Goal: Task Accomplishment & Management: Use online tool/utility

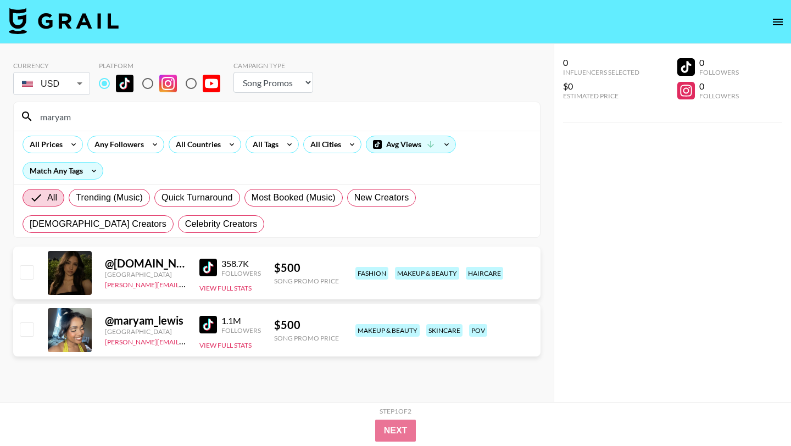
select select "Song"
drag, startPoint x: 77, startPoint y: 122, endPoint x: 21, endPoint y: 119, distance: 56.7
click at [21, 119] on div "maryam" at bounding box center [277, 116] width 526 height 29
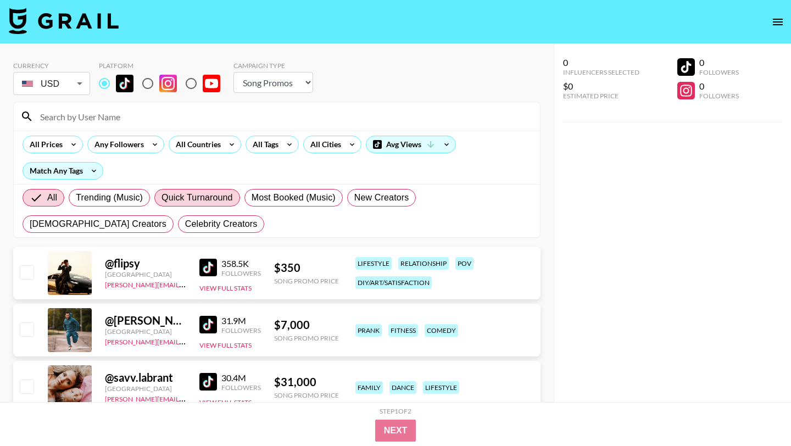
click at [175, 196] on span "Quick Turnaround" at bounding box center [196, 197] width 71 height 13
click at [161, 198] on input "Quick Turnaround" at bounding box center [161, 198] width 0 height 0
radio input "true"
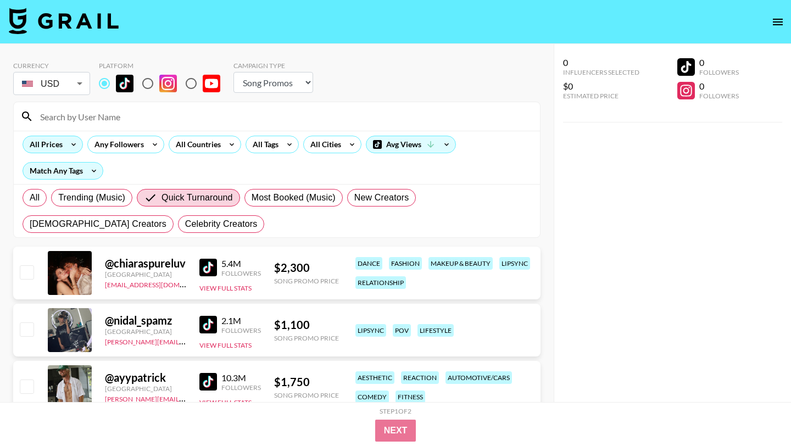
click at [61, 148] on div "All Prices" at bounding box center [44, 144] width 42 height 16
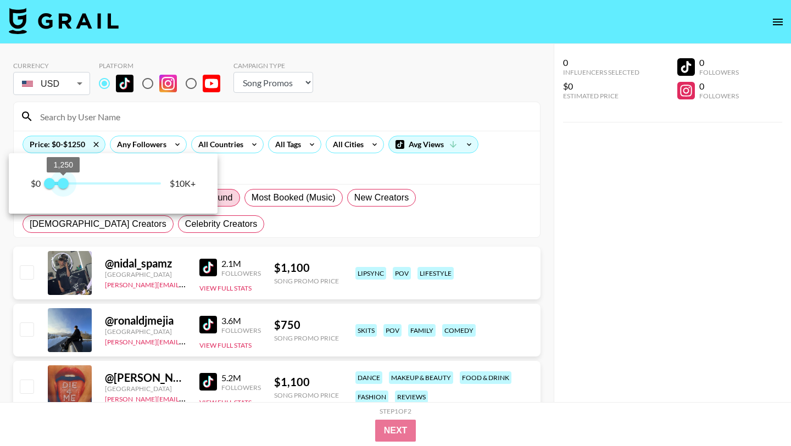
type input "1000"
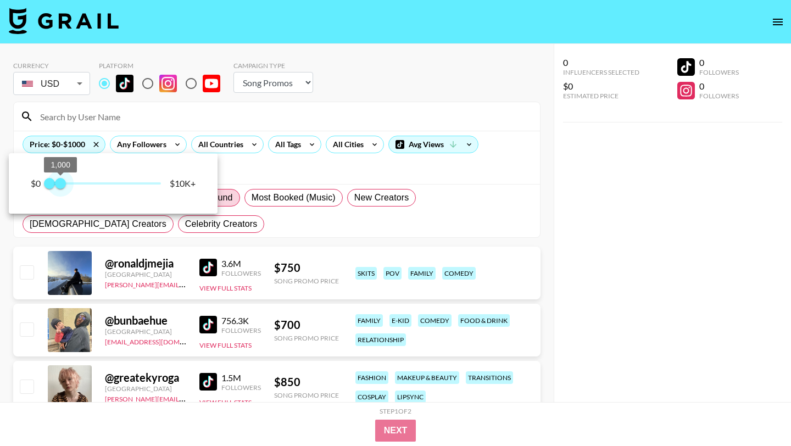
drag, startPoint x: 154, startPoint y: 183, endPoint x: 61, endPoint y: 183, distance: 92.8
click at [61, 183] on span "1,000" at bounding box center [60, 183] width 11 height 11
click at [464, 88] on div at bounding box center [395, 223] width 791 height 446
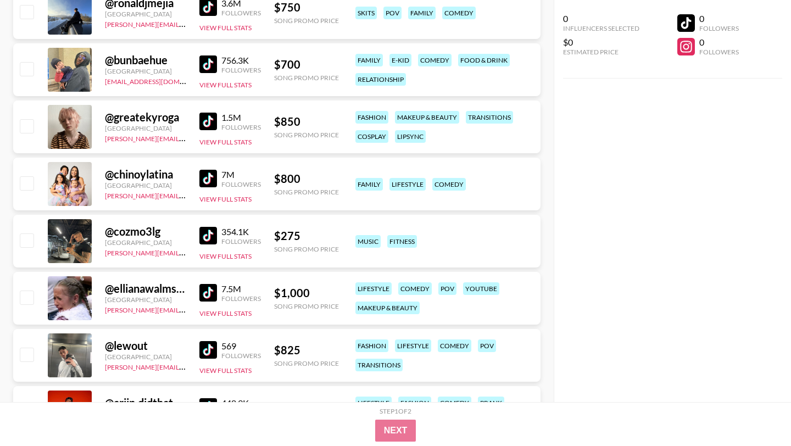
scroll to position [261, 0]
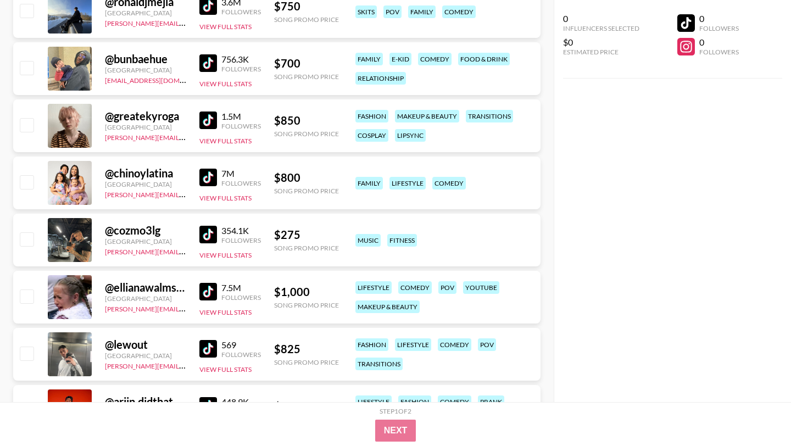
click at [203, 121] on img at bounding box center [208, 120] width 18 height 18
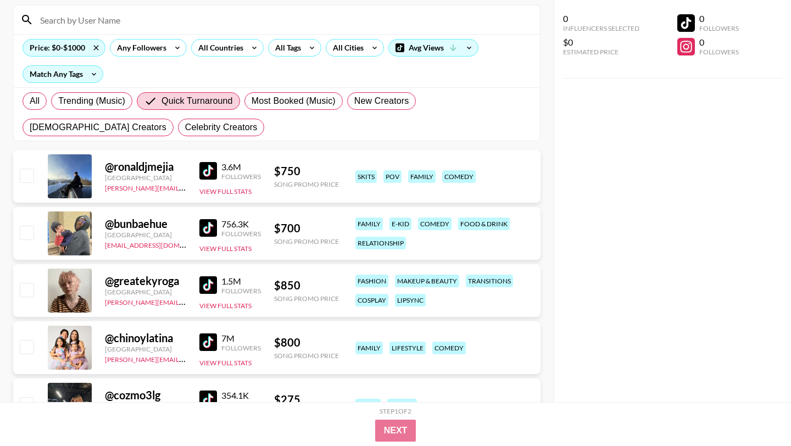
scroll to position [0, 0]
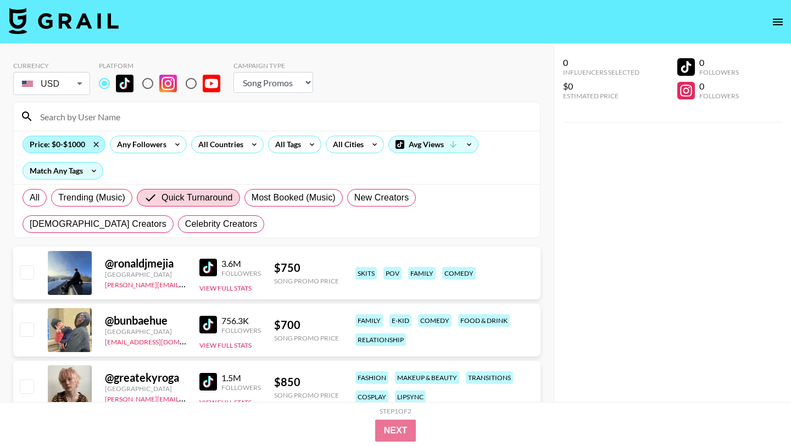
click at [54, 141] on div "Price: $0-$1000" at bounding box center [64, 144] width 82 height 16
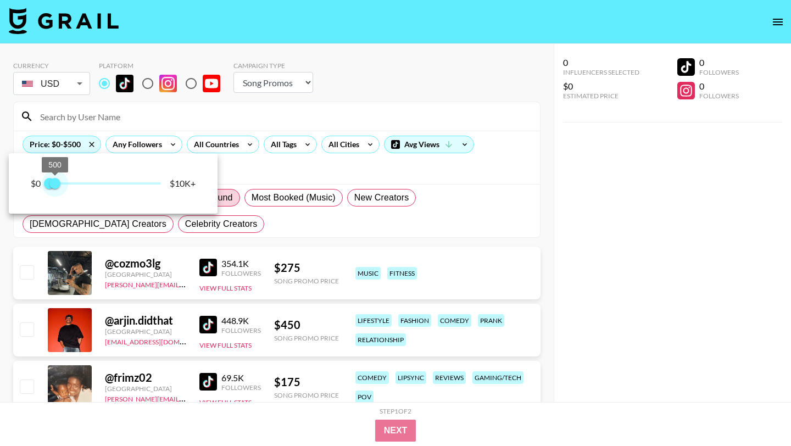
type input "750"
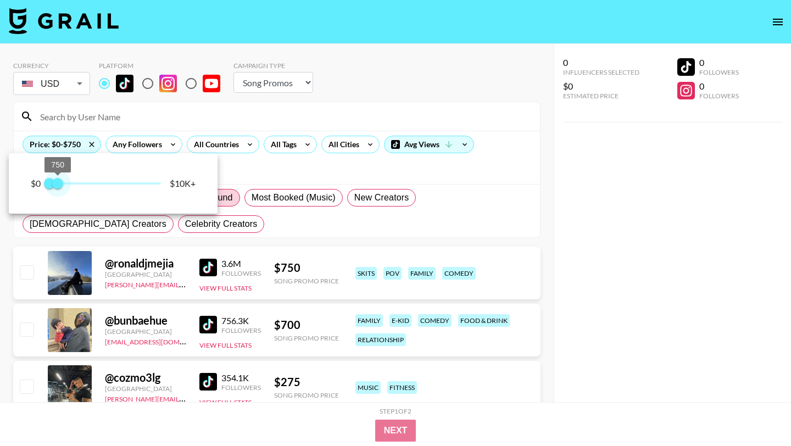
click at [58, 186] on span "750" at bounding box center [57, 183] width 11 height 11
click at [303, 73] on div at bounding box center [395, 223] width 791 height 446
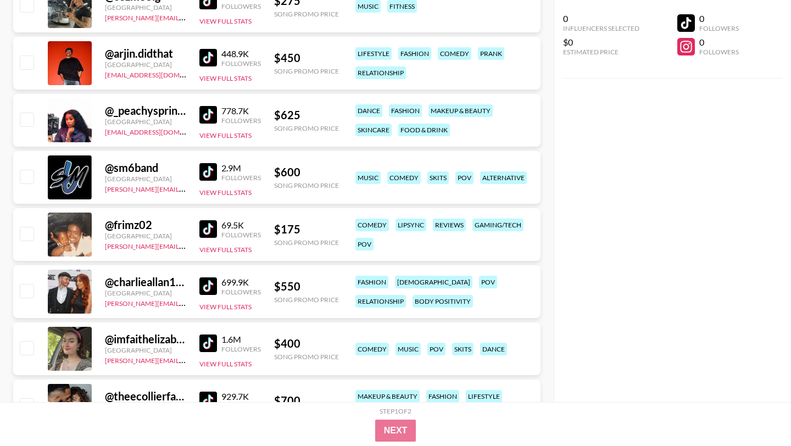
scroll to position [430, 0]
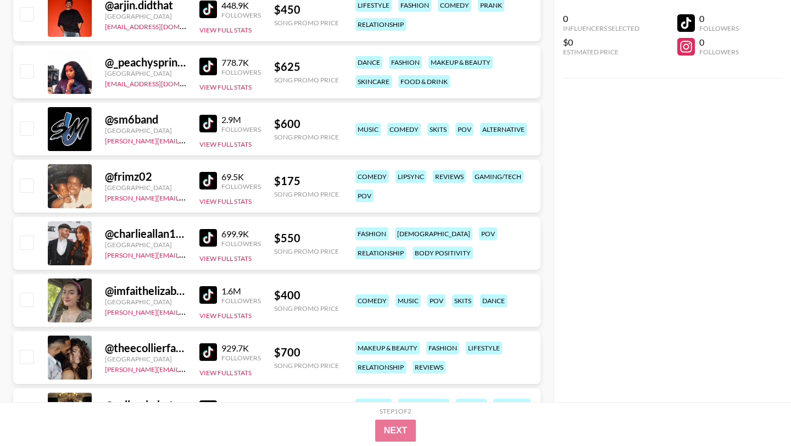
click at [211, 297] on img at bounding box center [208, 295] width 18 height 18
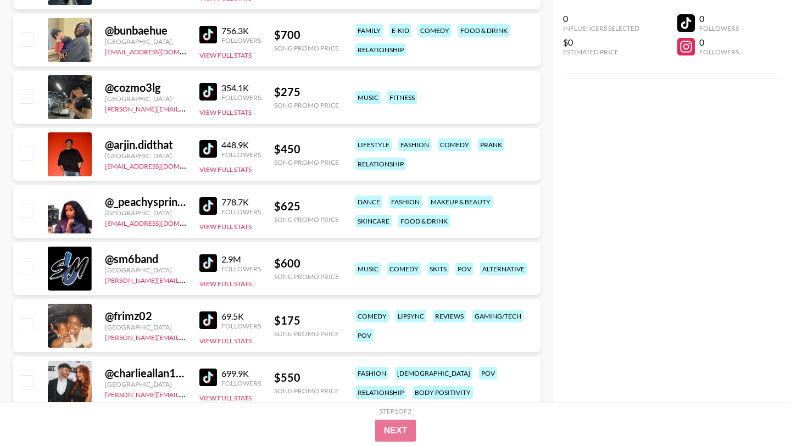
scroll to position [0, 0]
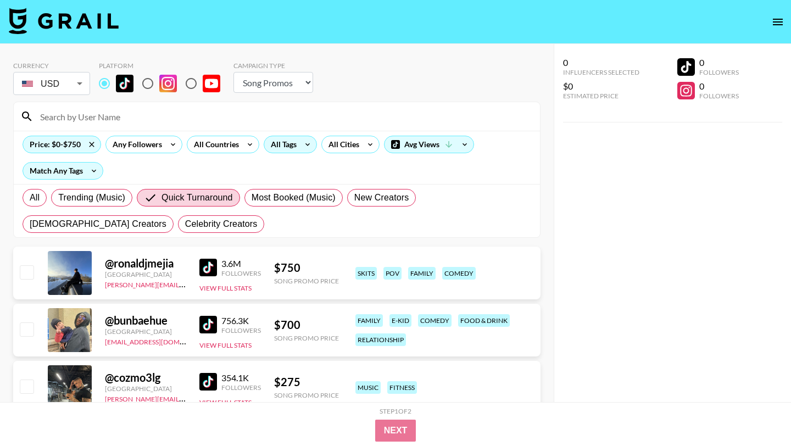
click at [274, 142] on div "All Tags" at bounding box center [281, 144] width 35 height 16
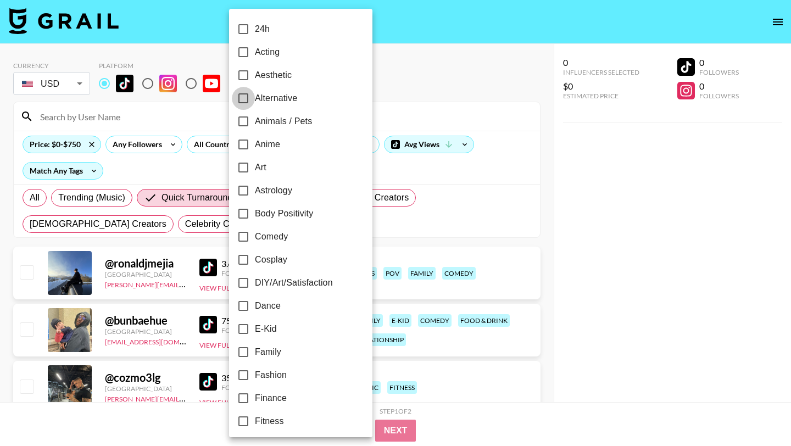
click at [242, 98] on input "Alternative" at bounding box center [243, 98] width 23 height 23
checkbox input "true"
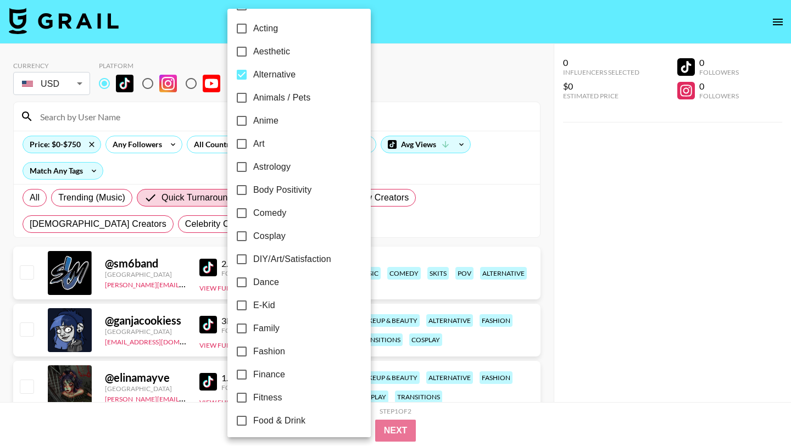
scroll to position [24, 0]
click at [428, 73] on div at bounding box center [395, 223] width 791 height 446
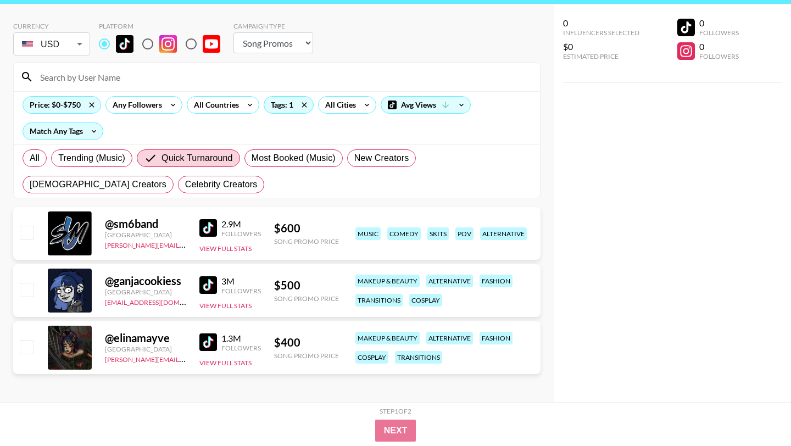
scroll to position [44, 0]
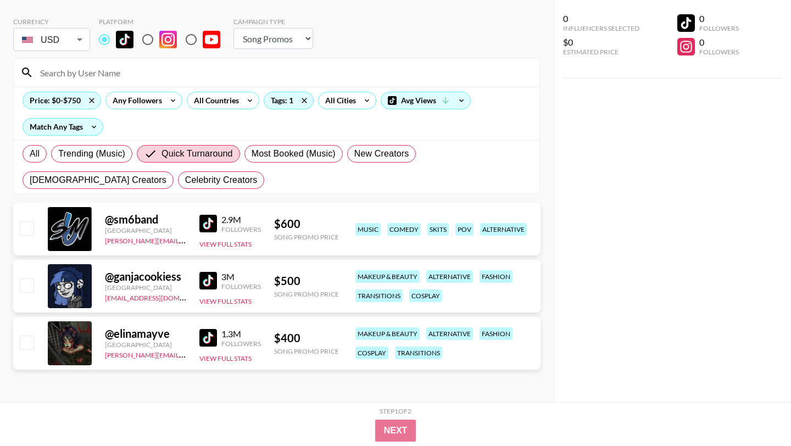
click at [210, 339] on img at bounding box center [208, 338] width 18 height 18
click at [209, 277] on img at bounding box center [208, 281] width 18 height 18
click at [301, 102] on icon at bounding box center [305, 100] width 18 height 16
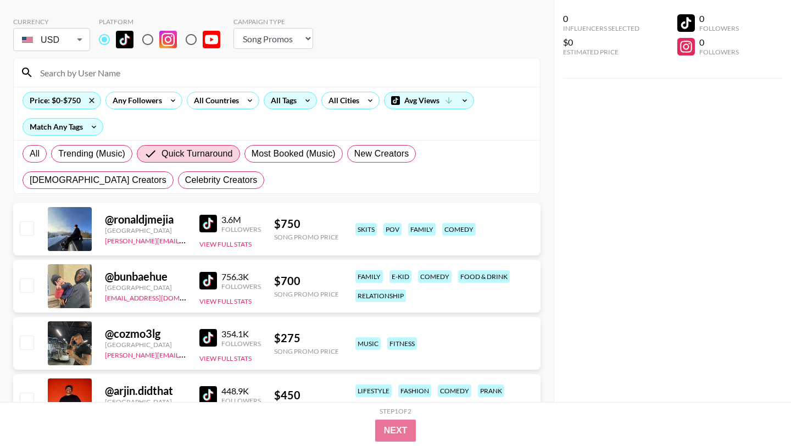
click at [296, 103] on div "All Tags" at bounding box center [281, 100] width 35 height 16
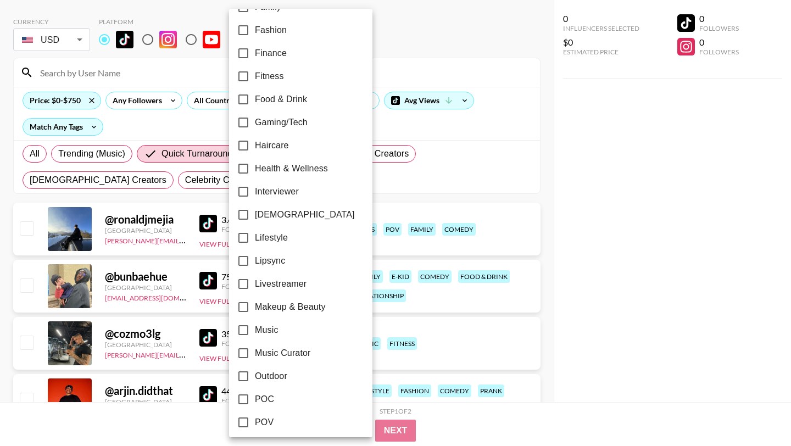
scroll to position [444, 0]
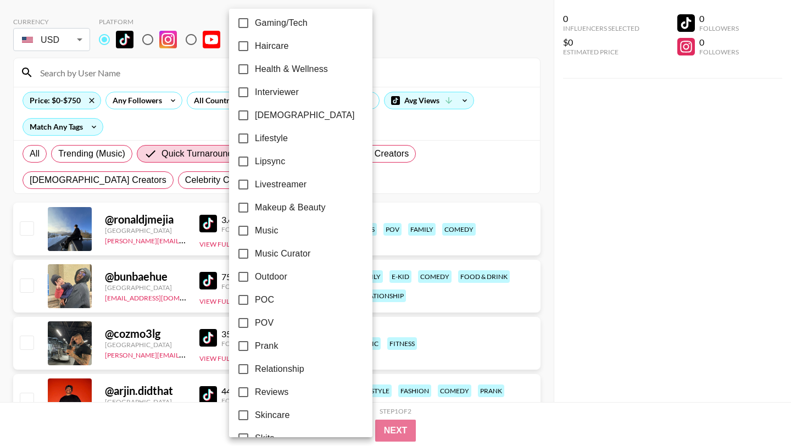
click at [431, 7] on div at bounding box center [395, 223] width 791 height 446
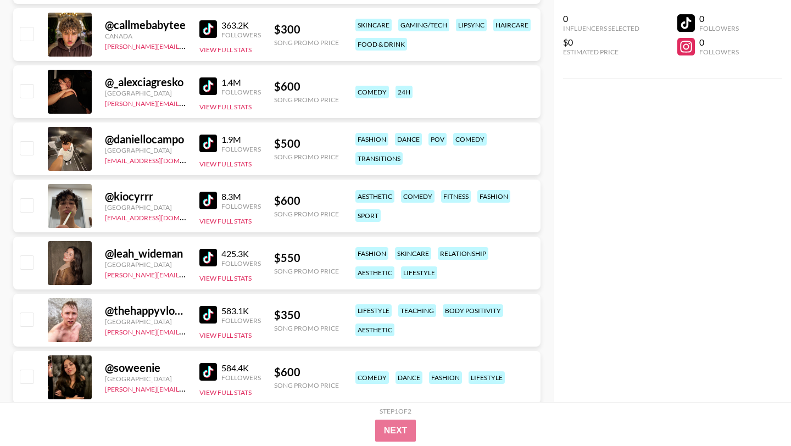
scroll to position [811, 0]
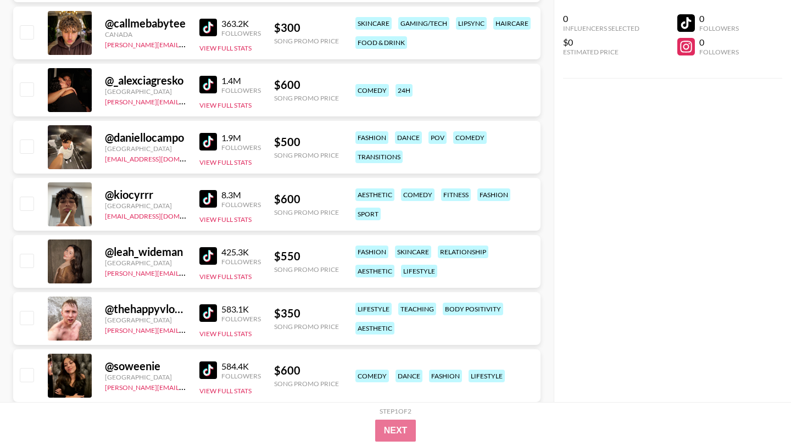
click at [207, 254] on img at bounding box center [208, 256] width 18 height 18
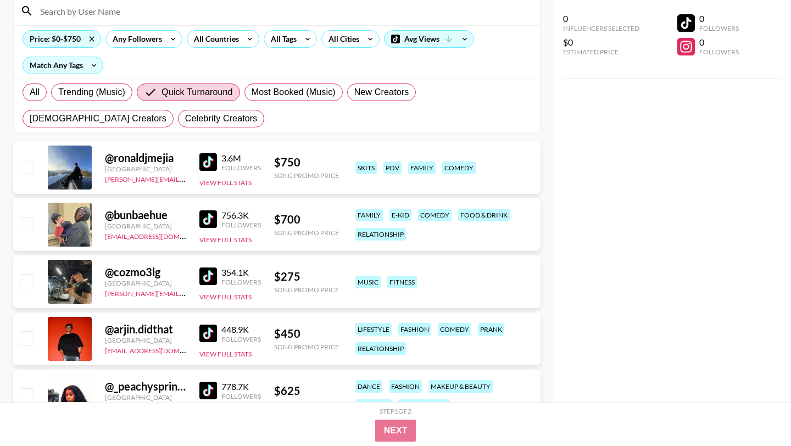
scroll to position [0, 0]
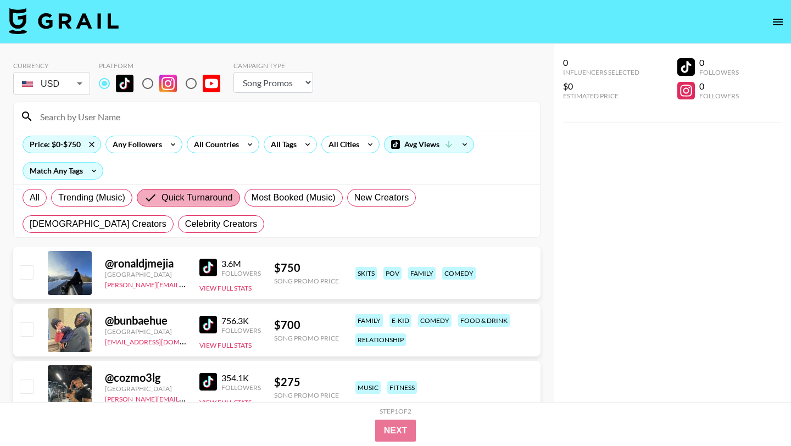
click at [176, 200] on span "Quick Turnaround" at bounding box center [196, 197] width 71 height 13
click at [161, 200] on input "Quick Turnaround" at bounding box center [153, 197] width 18 height 13
click at [36, 198] on span "All" at bounding box center [35, 197] width 10 height 13
click at [30, 198] on input "All" at bounding box center [30, 198] width 0 height 0
radio input "true"
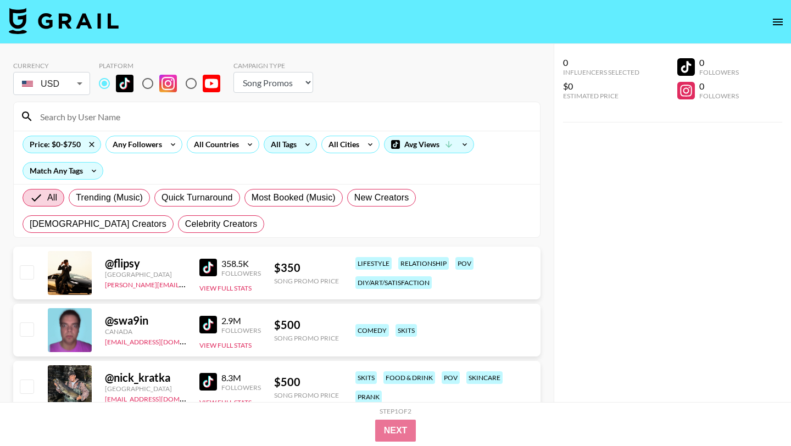
click at [293, 138] on div "All Tags" at bounding box center [281, 144] width 35 height 16
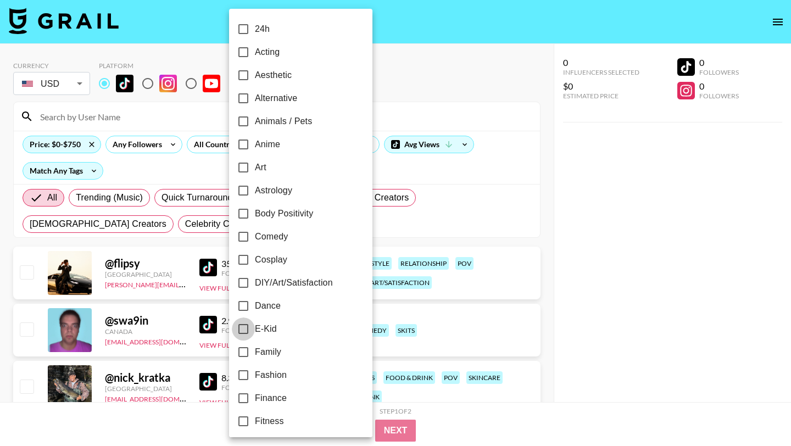
click at [243, 326] on input "E-Kid" at bounding box center [243, 328] width 23 height 23
checkbox input "true"
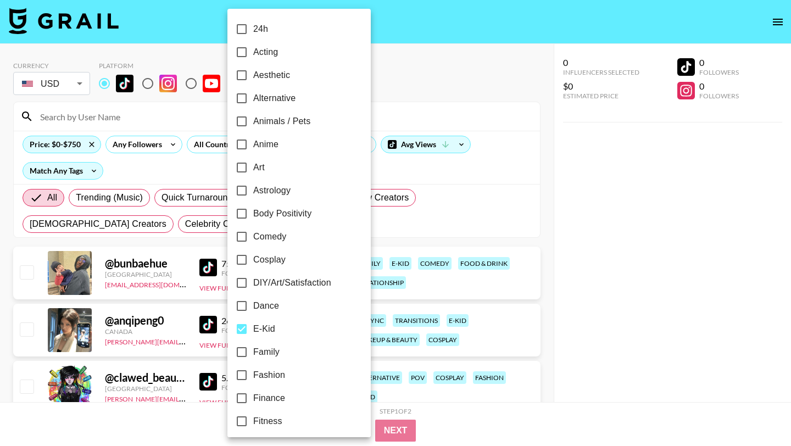
click at [429, 32] on div at bounding box center [395, 223] width 791 height 446
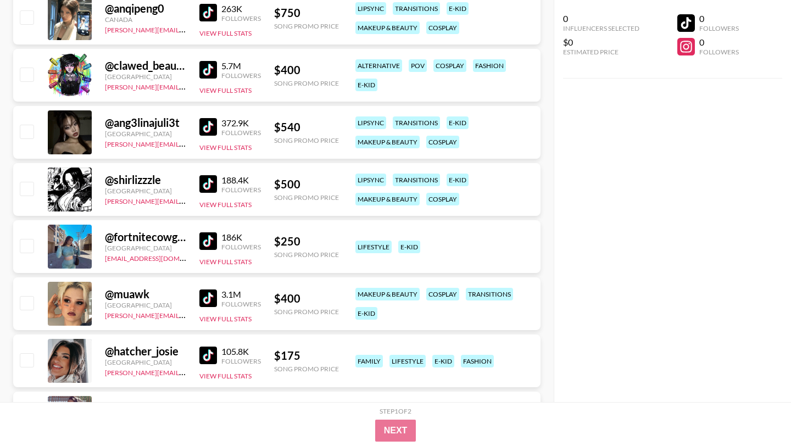
scroll to position [315, 0]
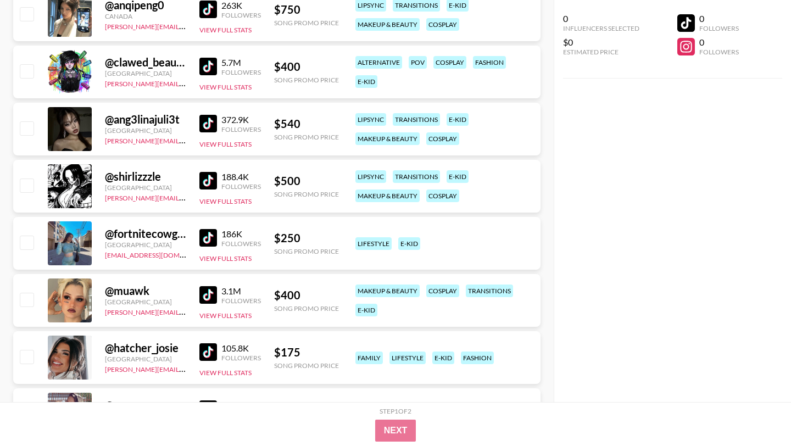
click at [211, 125] on img at bounding box center [208, 124] width 18 height 18
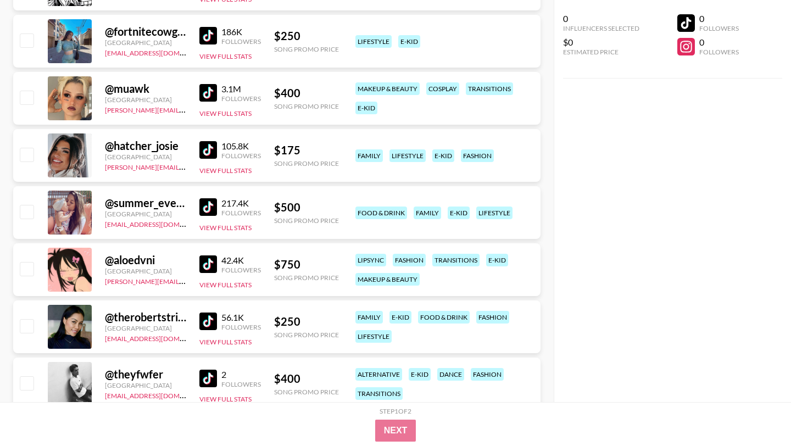
scroll to position [513, 0]
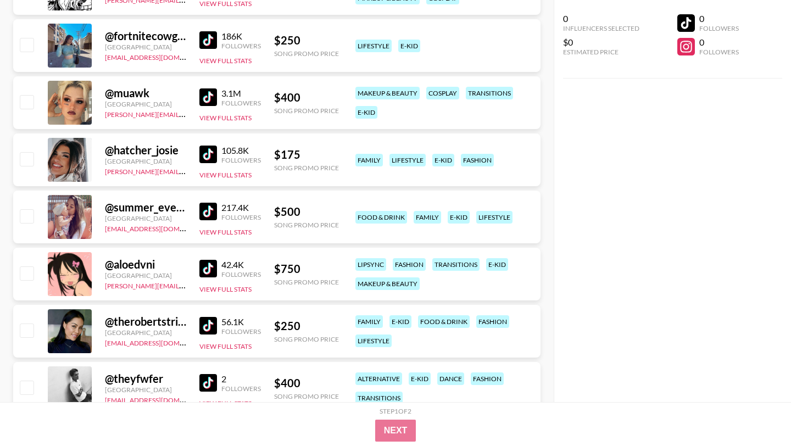
click at [210, 96] on img at bounding box center [208, 97] width 18 height 18
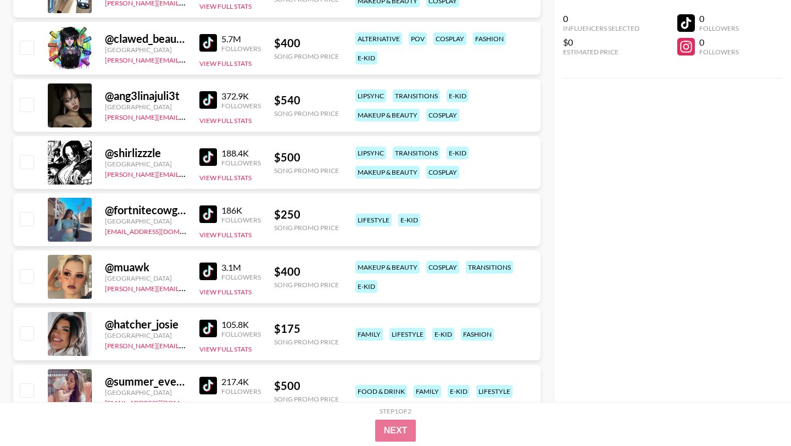
scroll to position [0, 0]
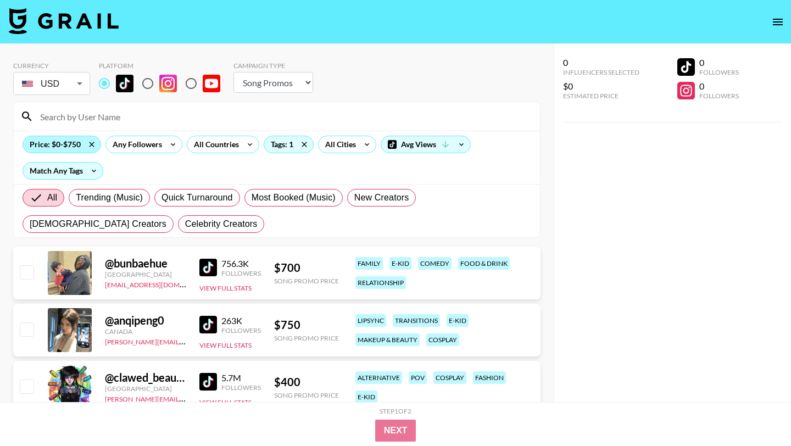
click at [64, 146] on div "Price: $0-$750" at bounding box center [61, 144] width 77 height 16
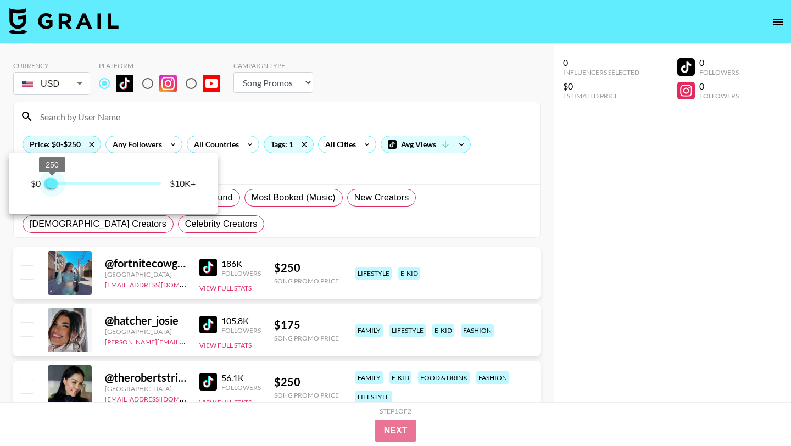
type input "500"
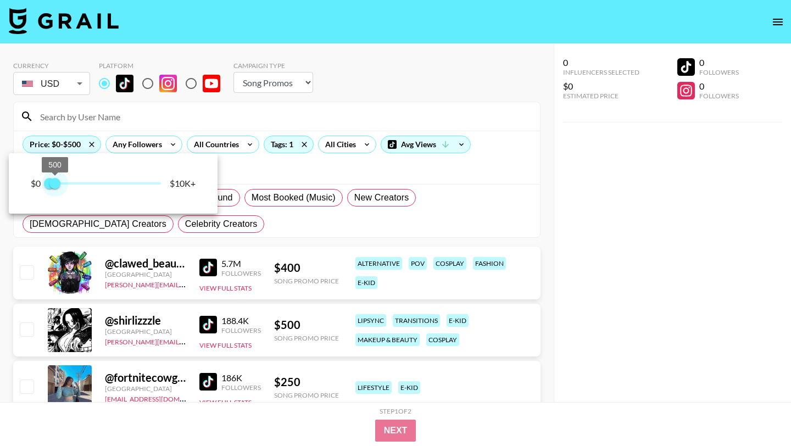
click at [55, 185] on span "500" at bounding box center [54, 183] width 11 height 11
click at [341, 97] on div at bounding box center [395, 223] width 791 height 446
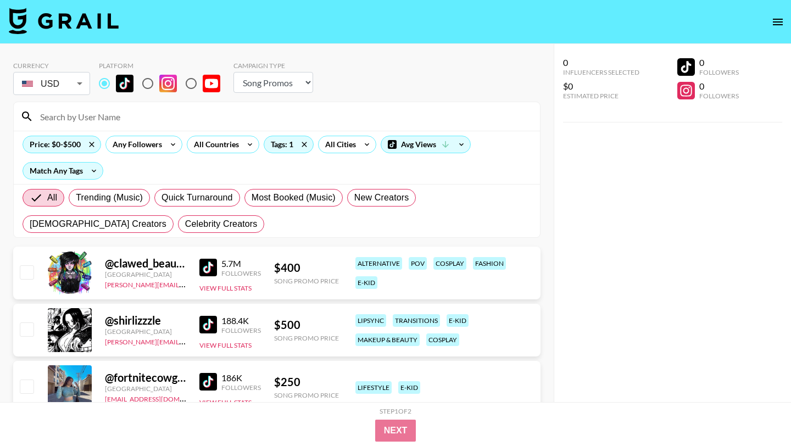
click at [211, 266] on img at bounding box center [208, 268] width 18 height 18
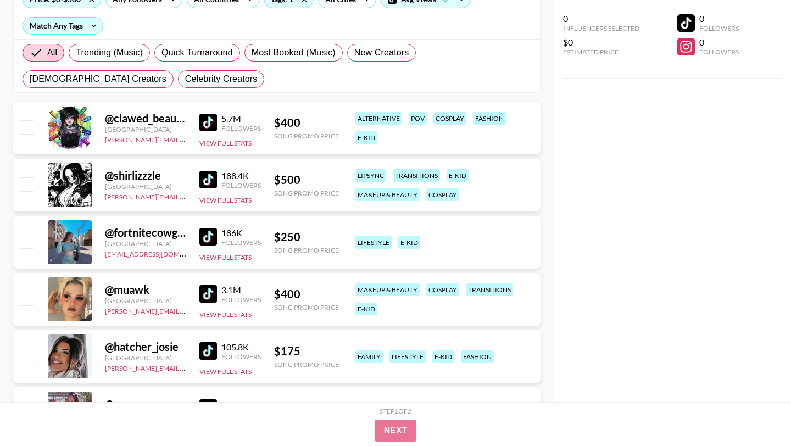
scroll to position [303, 0]
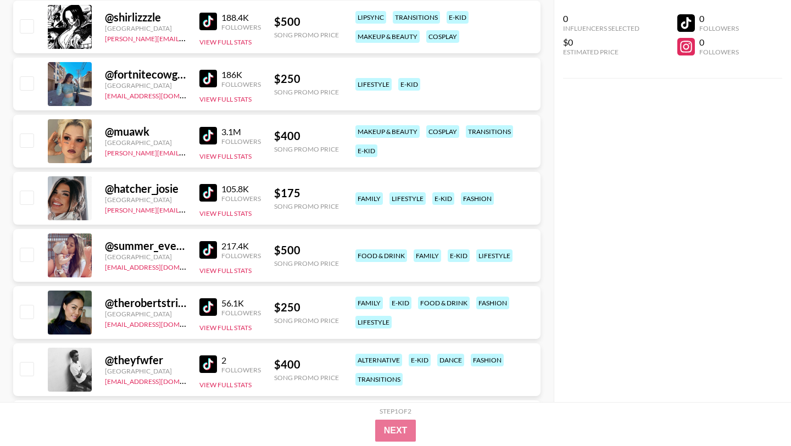
click at [207, 77] on img at bounding box center [208, 79] width 18 height 18
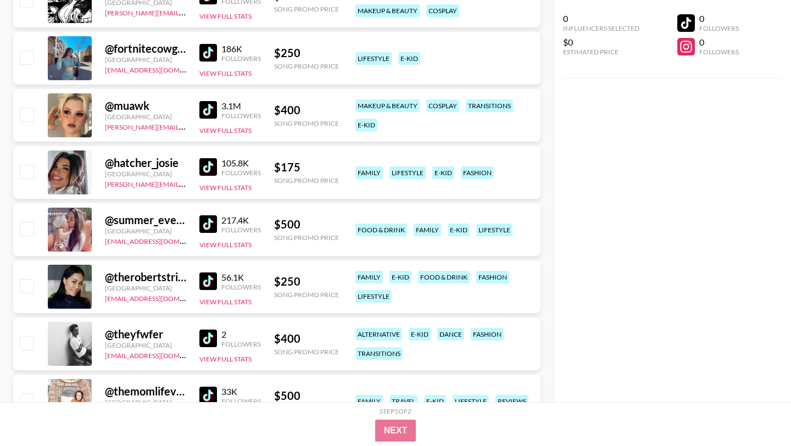
scroll to position [330, 0]
click at [202, 285] on img at bounding box center [208, 281] width 18 height 18
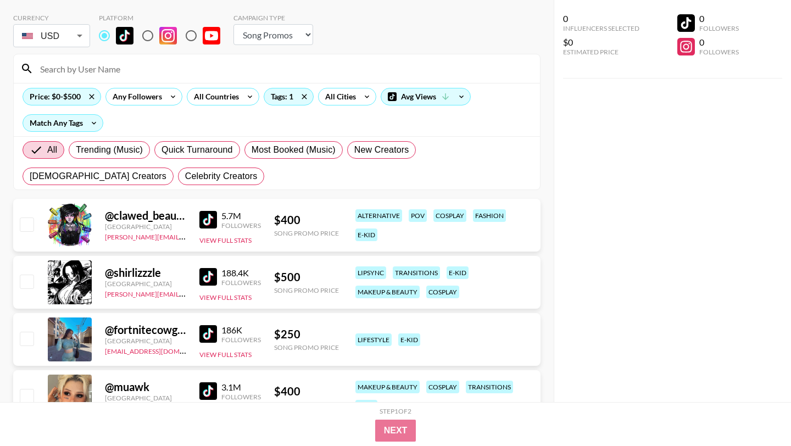
scroll to position [0, 0]
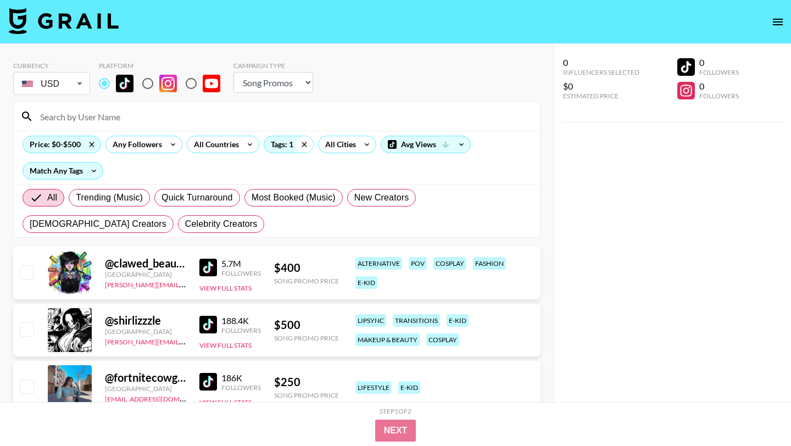
click at [304, 146] on icon at bounding box center [305, 144] width 18 height 16
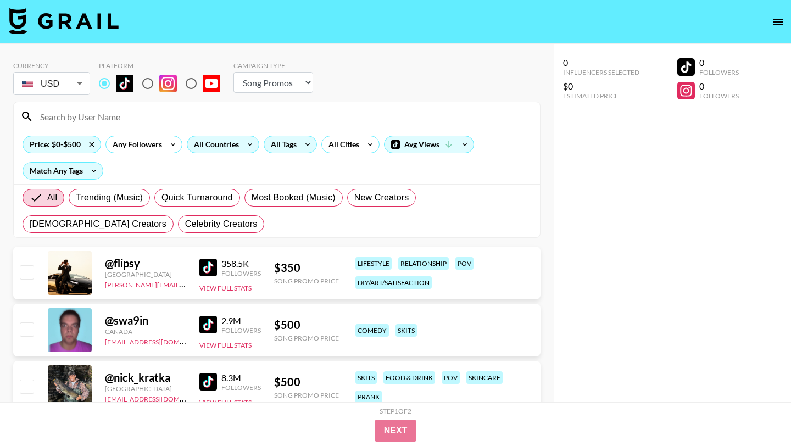
click at [202, 145] on div "All Countries" at bounding box center [214, 144] width 54 height 16
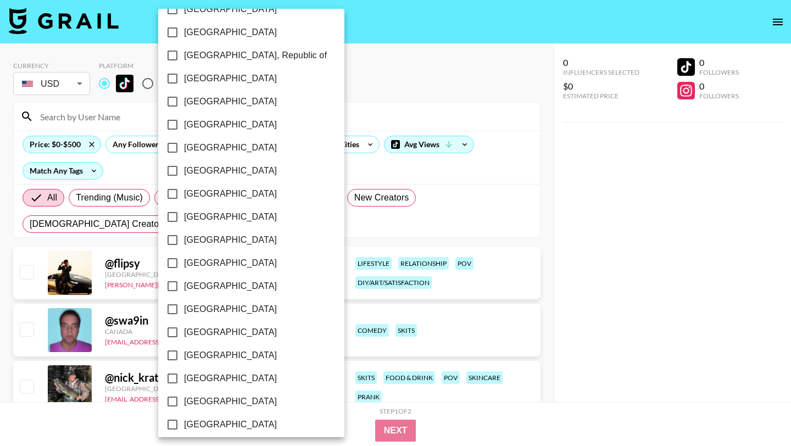
scroll to position [835, 0]
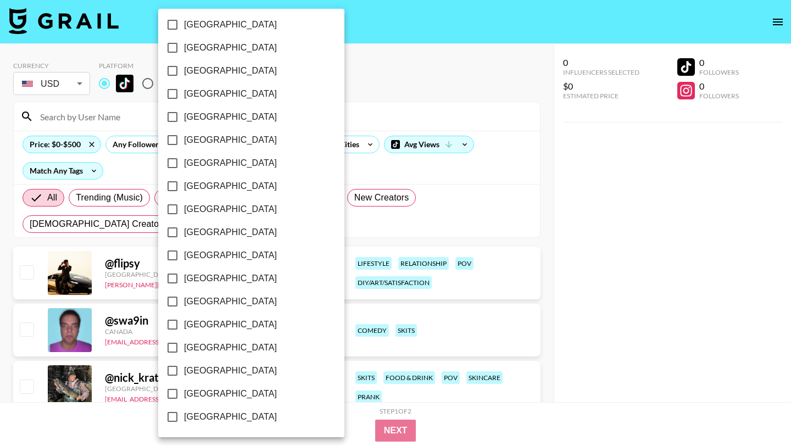
click at [170, 395] on input "[GEOGRAPHIC_DATA]" at bounding box center [172, 393] width 23 height 23
checkbox input "true"
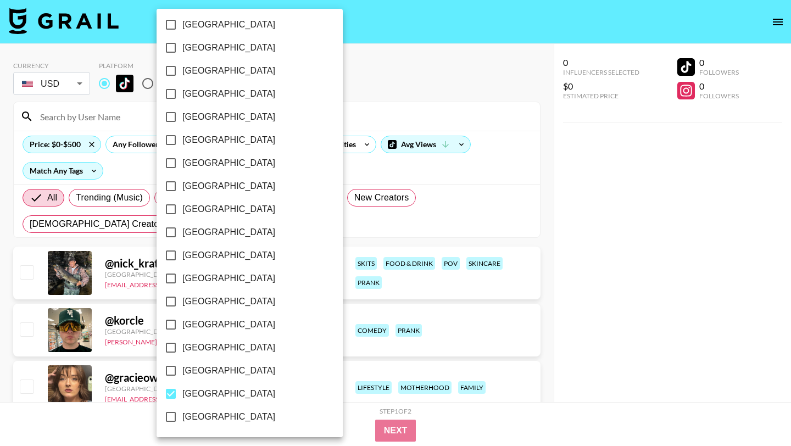
click at [395, 46] on div at bounding box center [395, 223] width 791 height 446
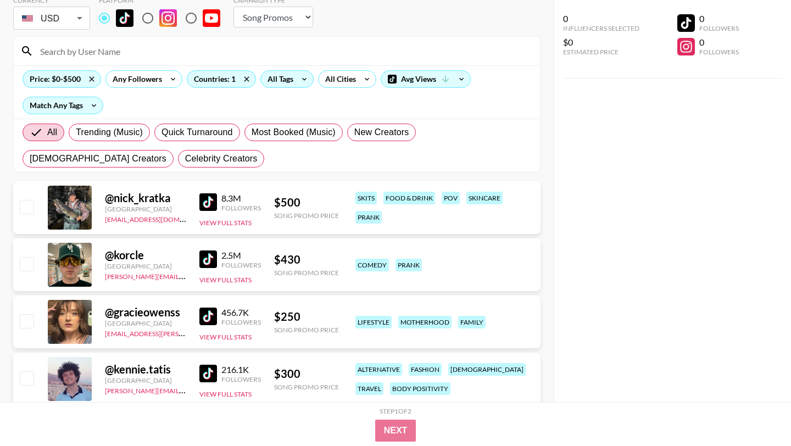
scroll to position [69, 0]
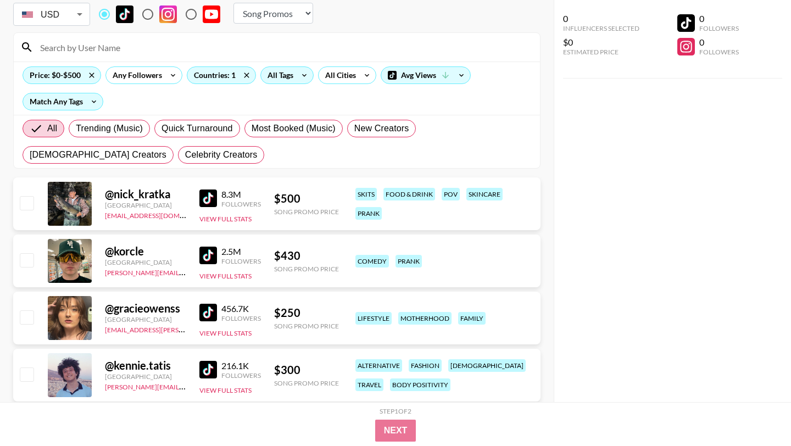
click at [203, 311] on img at bounding box center [208, 313] width 18 height 18
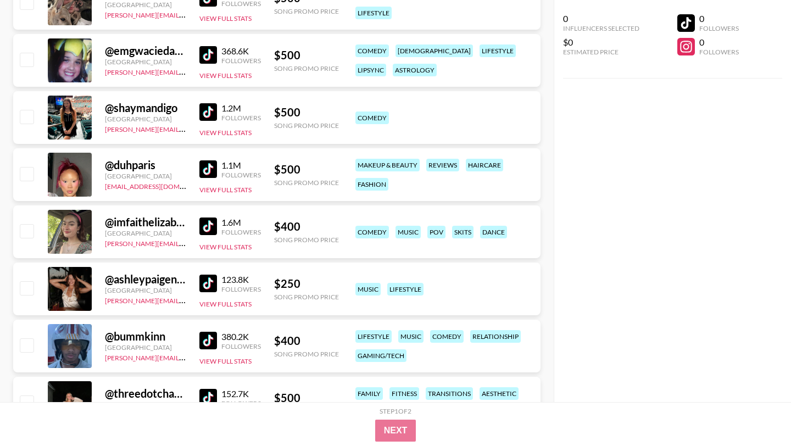
scroll to position [1413, 0]
click at [203, 287] on img at bounding box center [208, 283] width 18 height 18
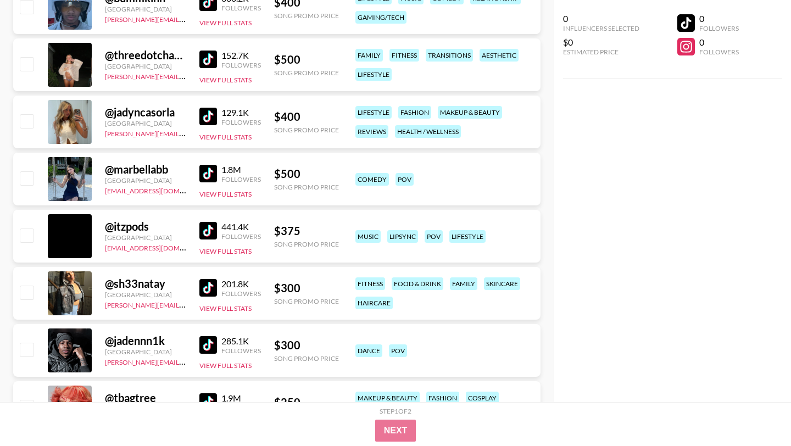
scroll to position [1755, 0]
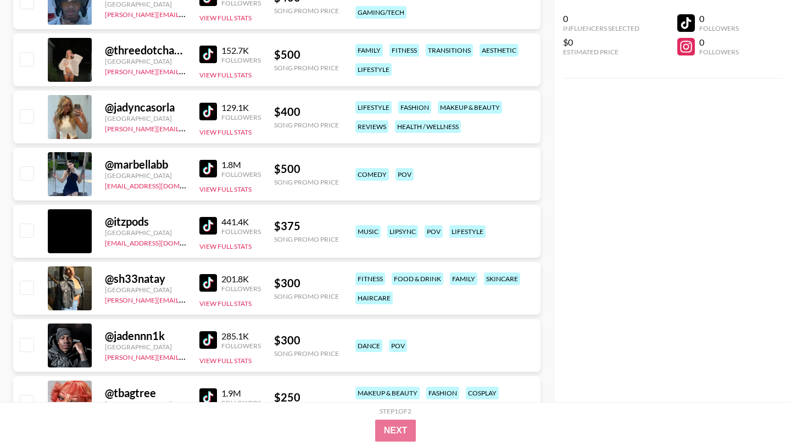
click at [205, 281] on img at bounding box center [208, 283] width 18 height 18
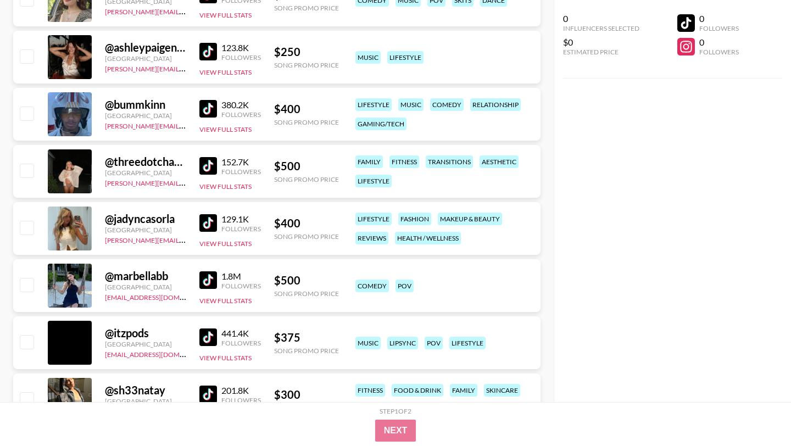
scroll to position [1622, 0]
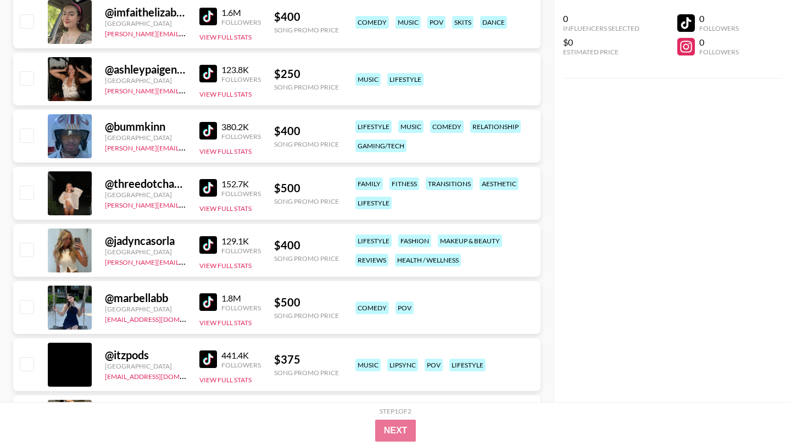
click at [206, 246] on img at bounding box center [208, 245] width 18 height 18
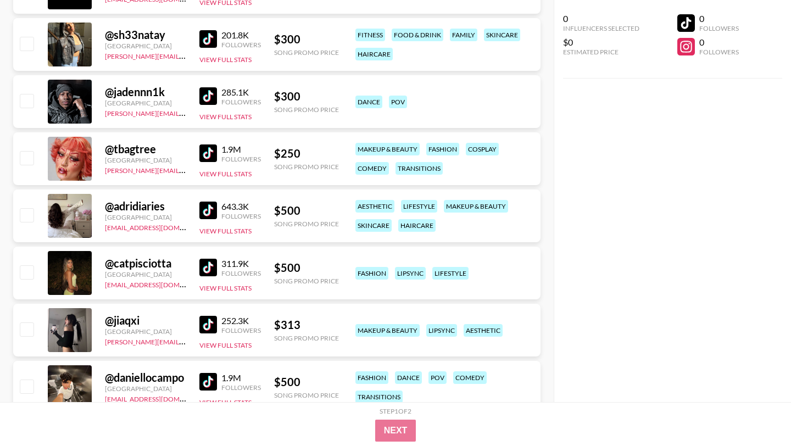
scroll to position [1981, 0]
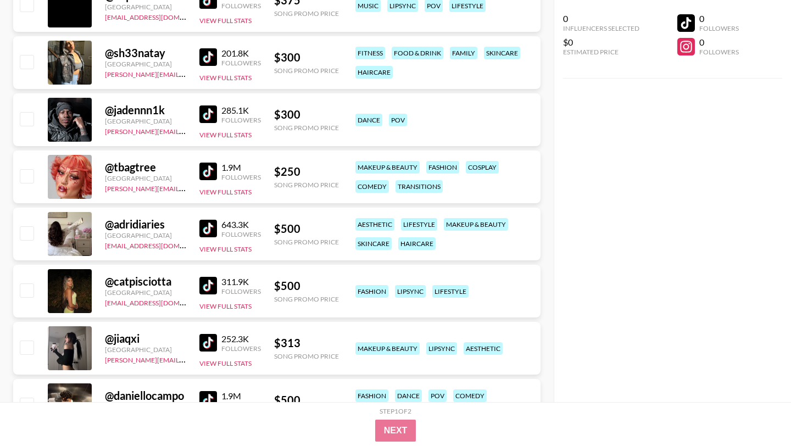
click at [209, 169] on img at bounding box center [208, 172] width 18 height 18
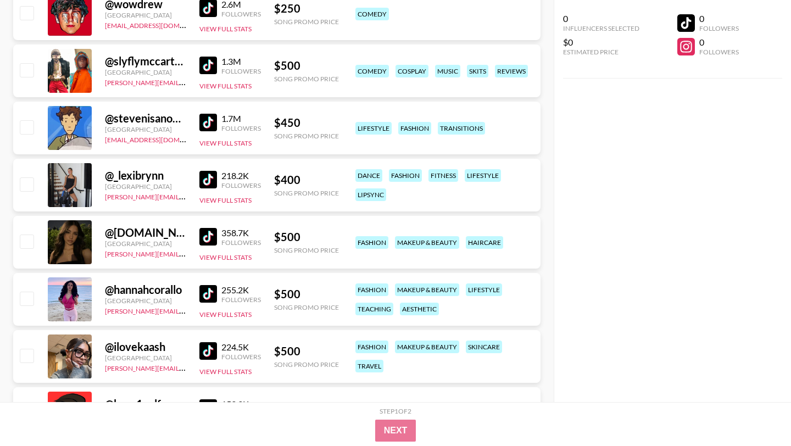
scroll to position [3479, 0]
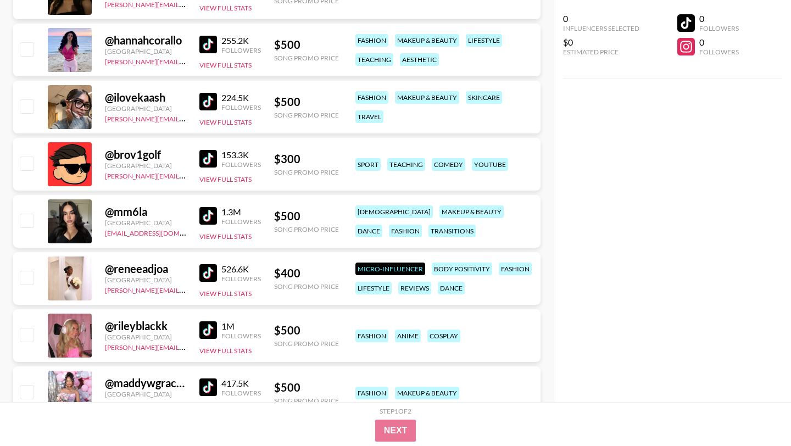
click at [210, 211] on img at bounding box center [208, 216] width 18 height 18
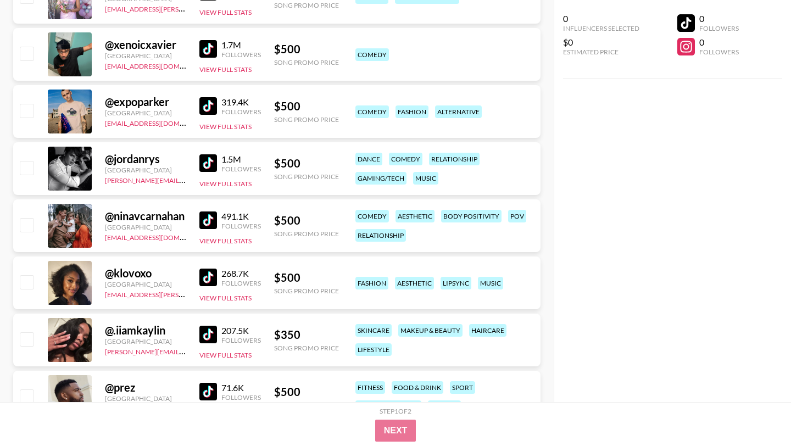
scroll to position [3971, 0]
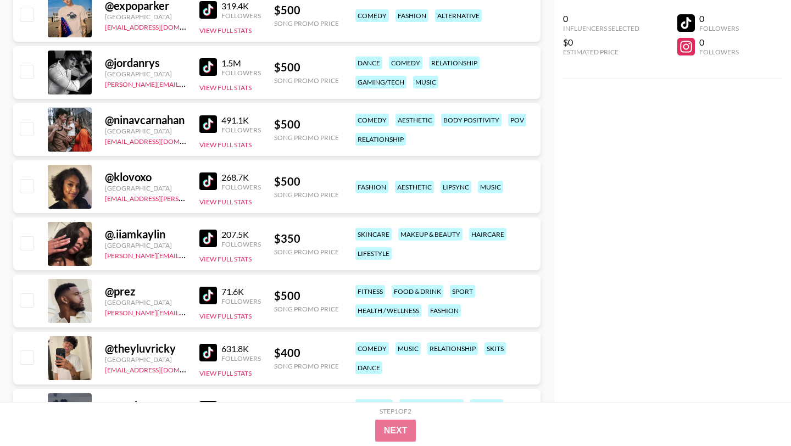
click at [211, 238] on img at bounding box center [208, 239] width 18 height 18
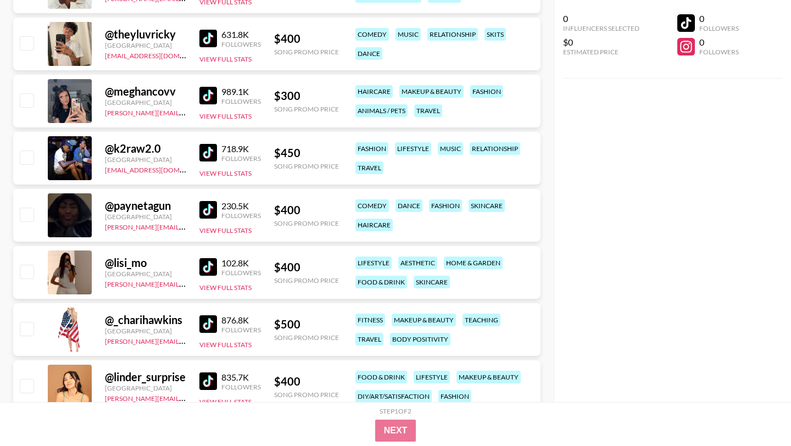
scroll to position [4305, 0]
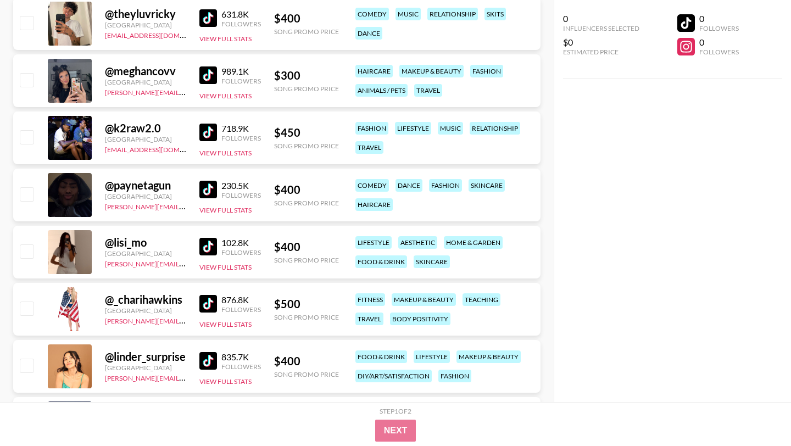
click at [205, 74] on img at bounding box center [208, 75] width 18 height 18
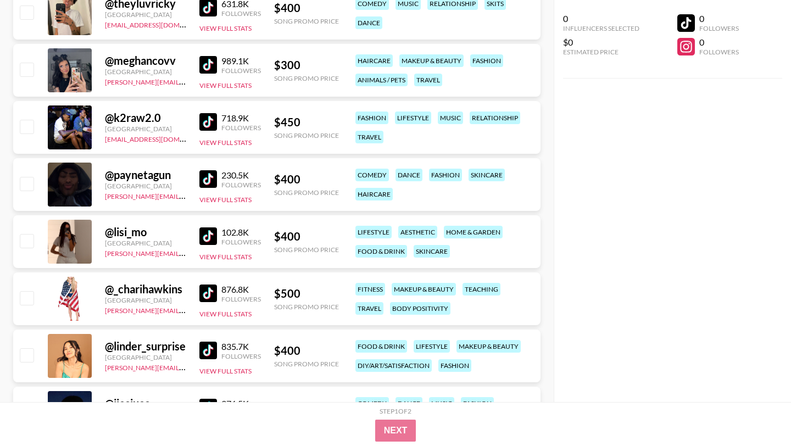
click at [210, 352] on img at bounding box center [208, 351] width 18 height 18
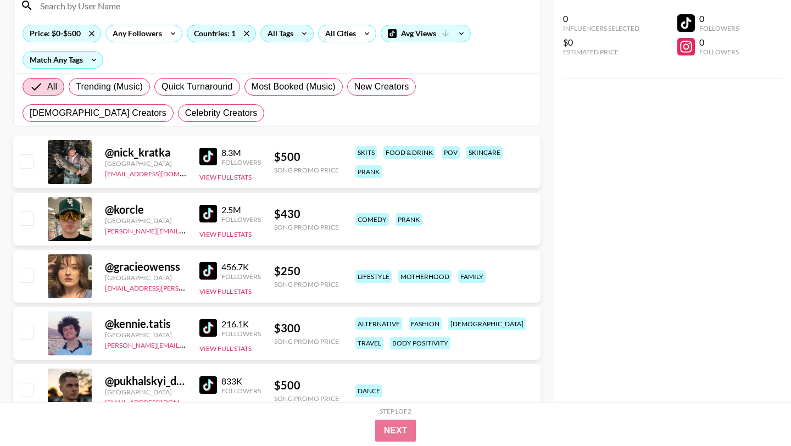
scroll to position [0, 0]
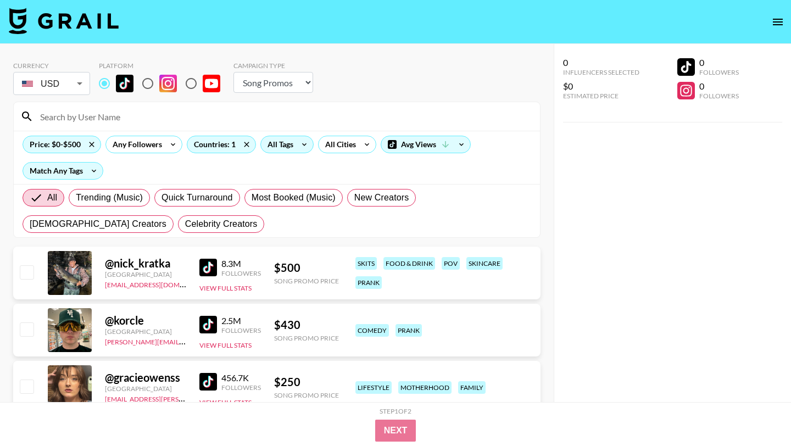
click at [296, 84] on select "Choose Type... Song Promos Brand Promos" at bounding box center [273, 82] width 80 height 21
click at [296, 146] on icon at bounding box center [305, 144] width 18 height 16
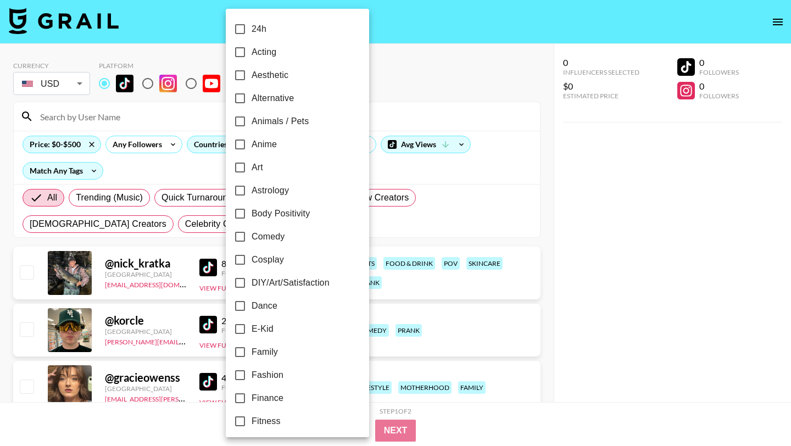
click at [242, 30] on input "24h" at bounding box center [239, 29] width 23 height 23
checkbox input "true"
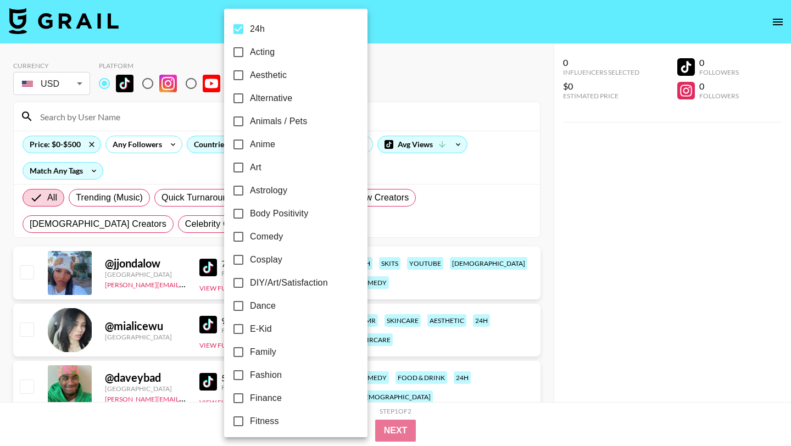
click at [419, 91] on div at bounding box center [395, 223] width 791 height 446
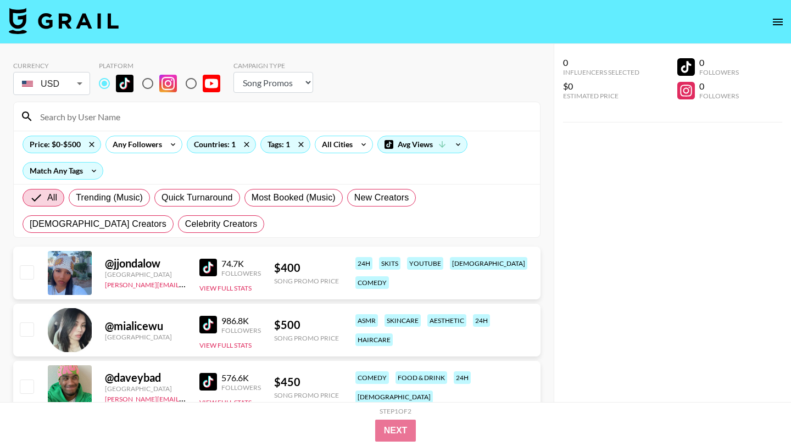
scroll to position [10, 0]
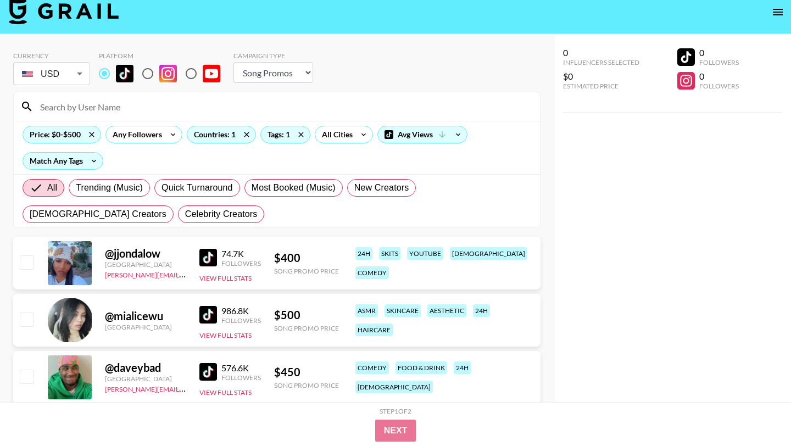
click at [210, 314] on img at bounding box center [208, 315] width 18 height 18
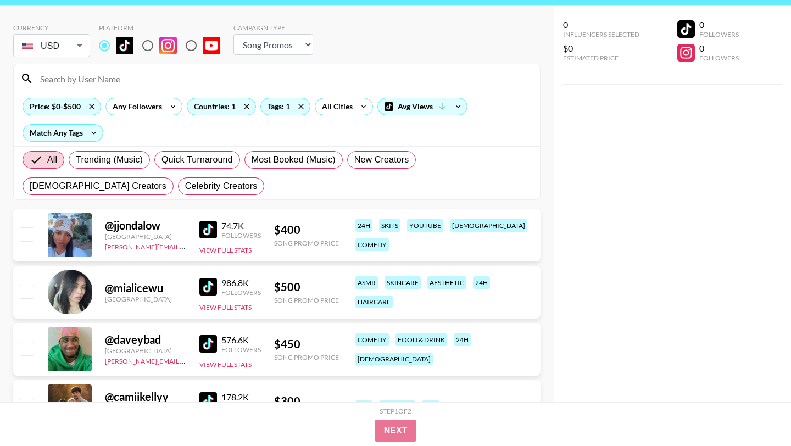
scroll to position [40, 0]
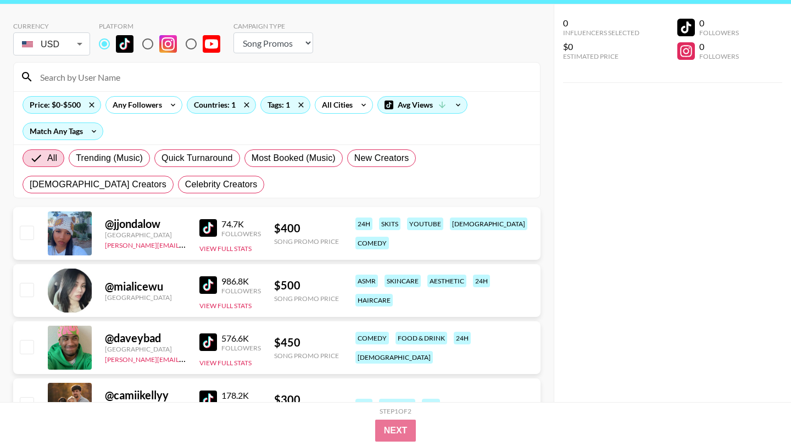
click at [205, 224] on img at bounding box center [208, 228] width 18 height 18
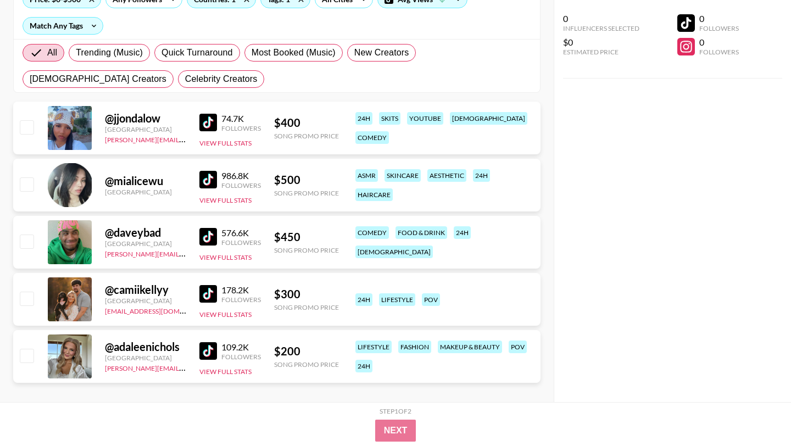
scroll to position [157, 0]
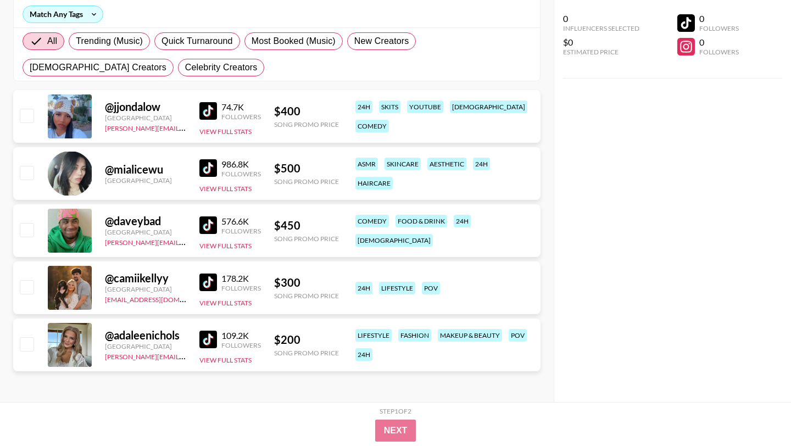
click at [199, 341] on div "@ adaleenichols United States [PERSON_NAME][EMAIL_ADDRESS][DOMAIN_NAME] 109.2K …" at bounding box center [276, 345] width 527 height 53
click at [207, 338] on img at bounding box center [208, 340] width 18 height 18
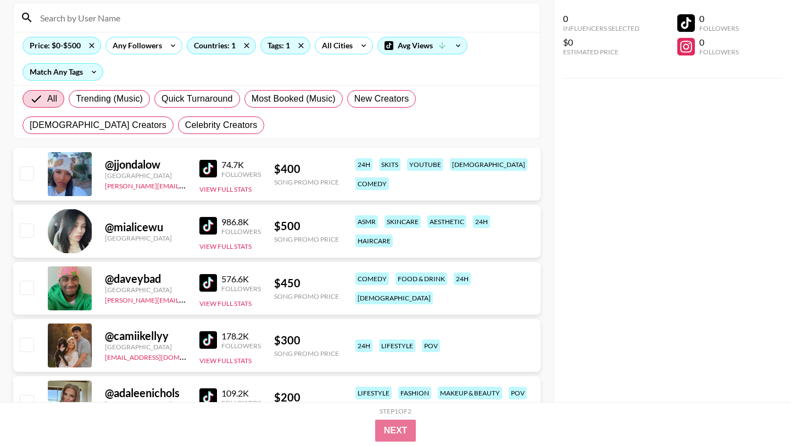
scroll to position [0, 0]
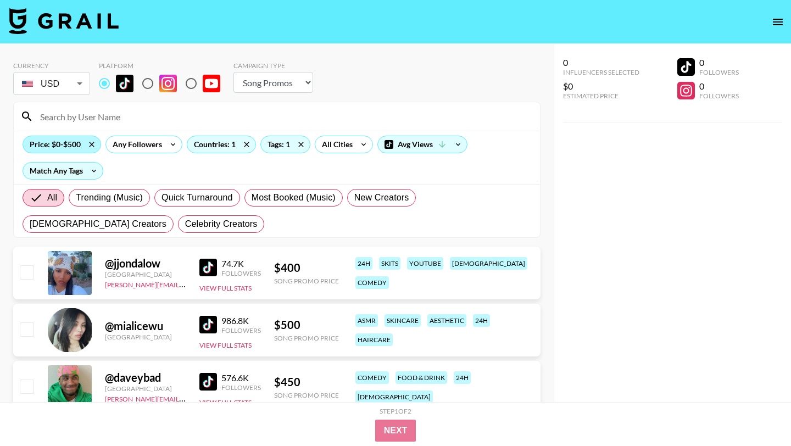
click at [70, 146] on div "Price: $0-$500" at bounding box center [61, 144] width 77 height 16
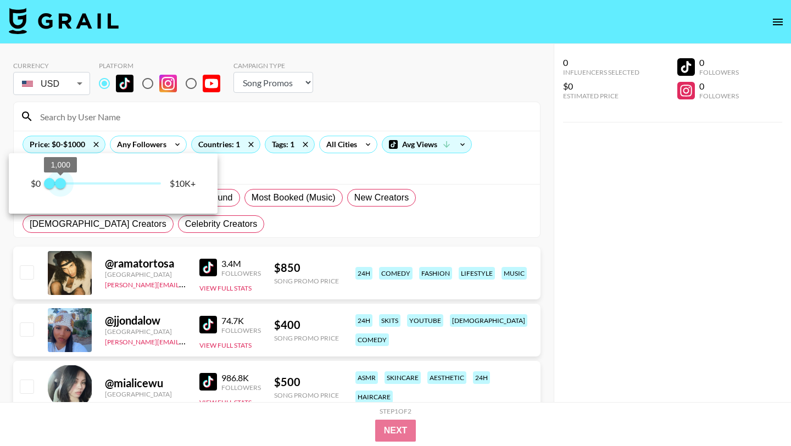
type input "750"
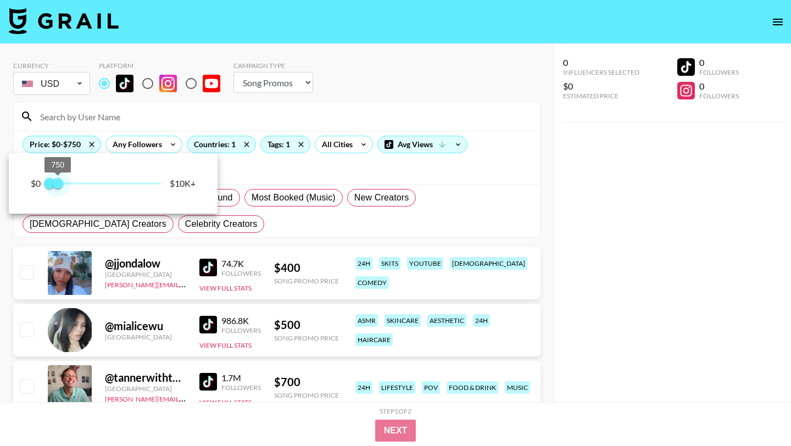
drag, startPoint x: 53, startPoint y: 183, endPoint x: 59, endPoint y: 184, distance: 5.5
click at [59, 184] on span "750" at bounding box center [57, 183] width 11 height 11
click at [433, 74] on div at bounding box center [395, 223] width 791 height 446
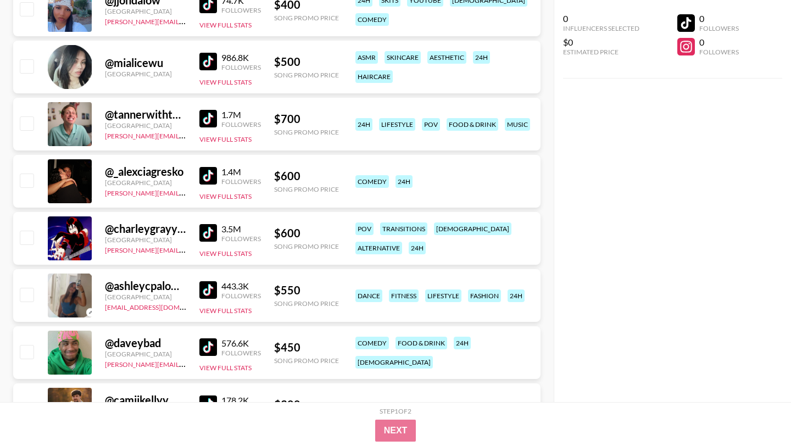
scroll to position [285, 0]
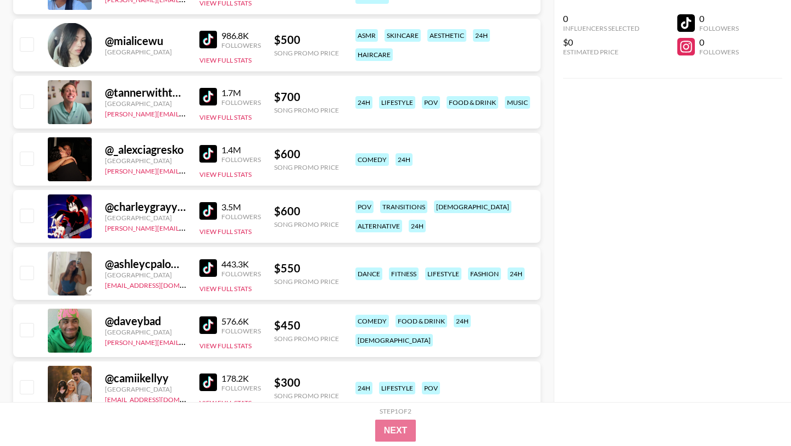
click at [209, 267] on img at bounding box center [208, 268] width 18 height 18
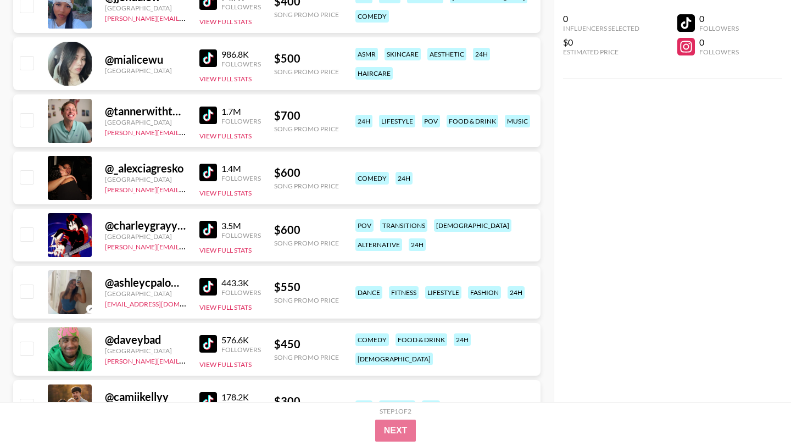
scroll to position [0, 0]
